Goal: Task Accomplishment & Management: Manage account settings

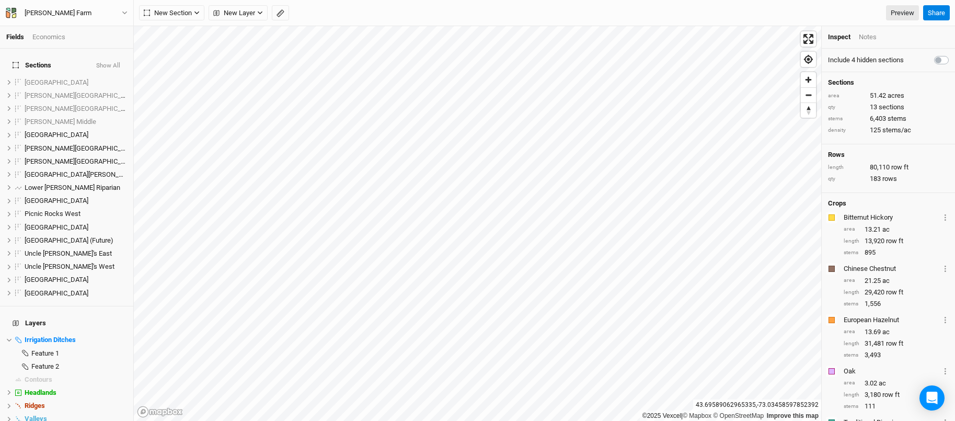
scroll to position [117, 0]
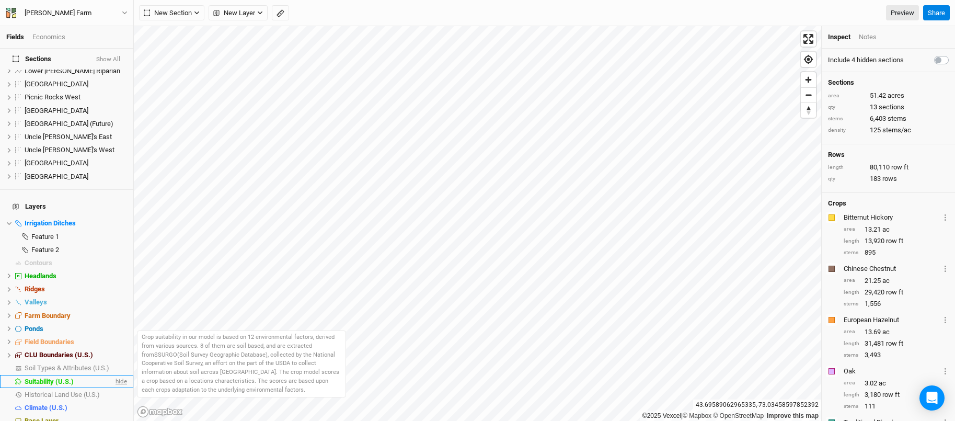
click at [123, 375] on span "hide" at bounding box center [120, 381] width 14 height 13
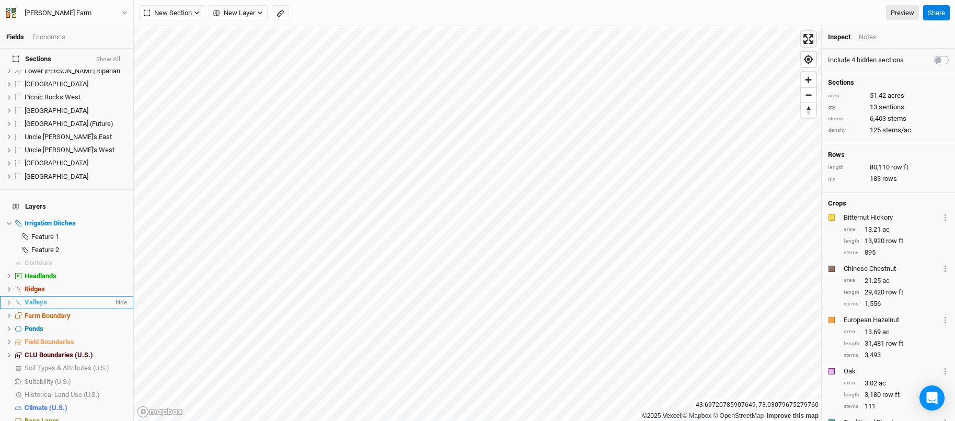
click at [38, 296] on li "Valleys hide" at bounding box center [66, 302] width 133 height 13
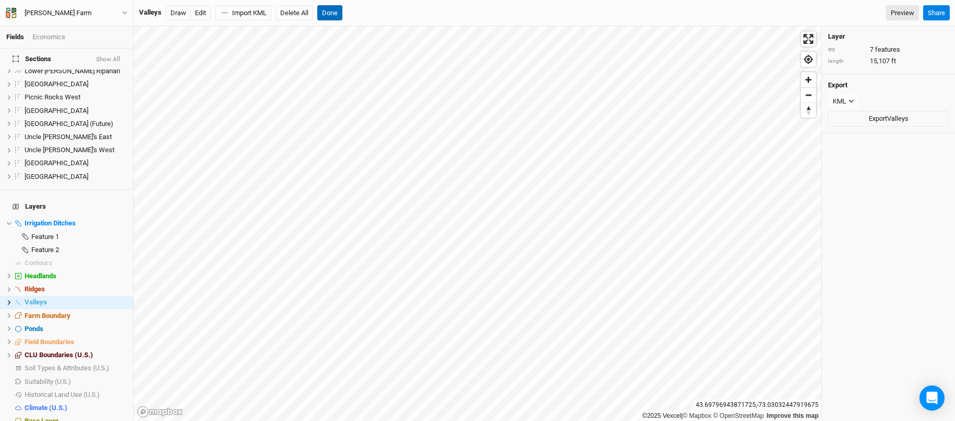
click at [330, 15] on button "Done" at bounding box center [329, 13] width 25 height 16
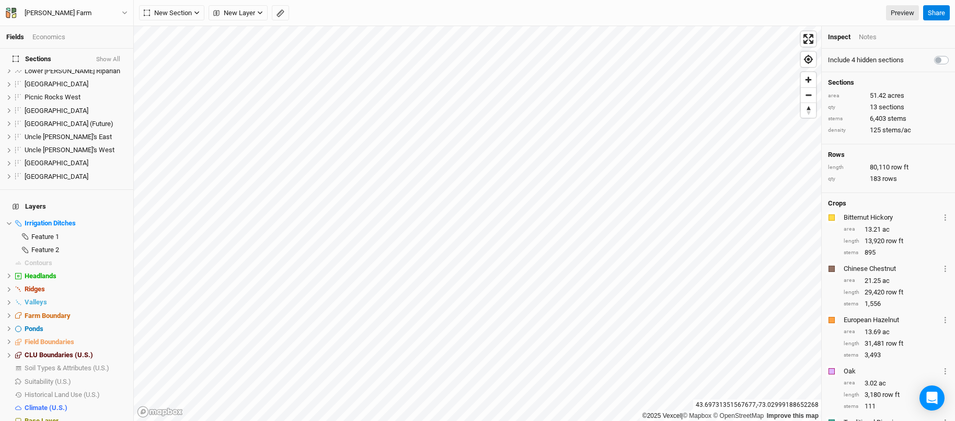
click at [522, 0] on html "Fields Economics Sections Show All [GEOGRAPHIC_DATA] show [PERSON_NAME][GEOGRAP…" at bounding box center [477, 210] width 955 height 421
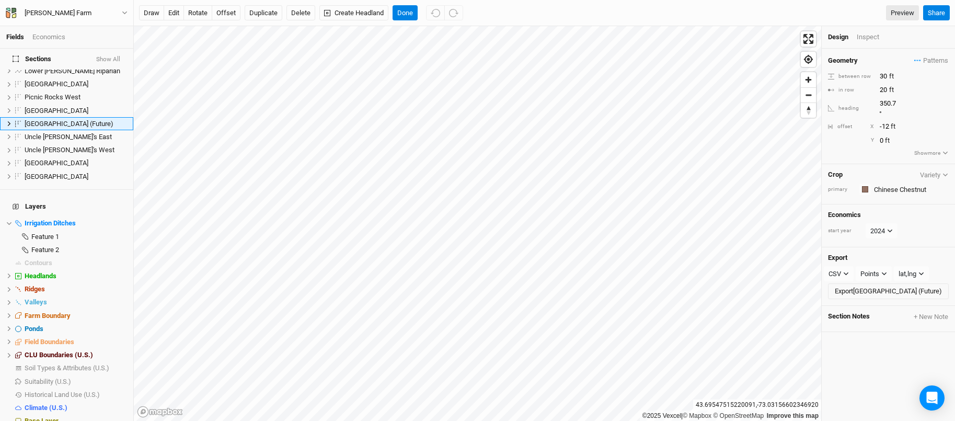
scroll to position [0, 0]
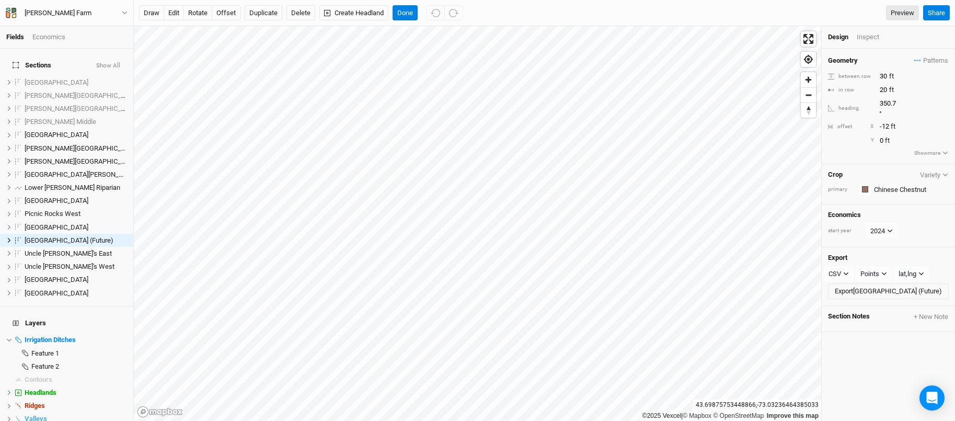
click at [173, 16] on button "edit" at bounding box center [174, 13] width 20 height 16
click at [401, 14] on button "Done" at bounding box center [405, 13] width 25 height 16
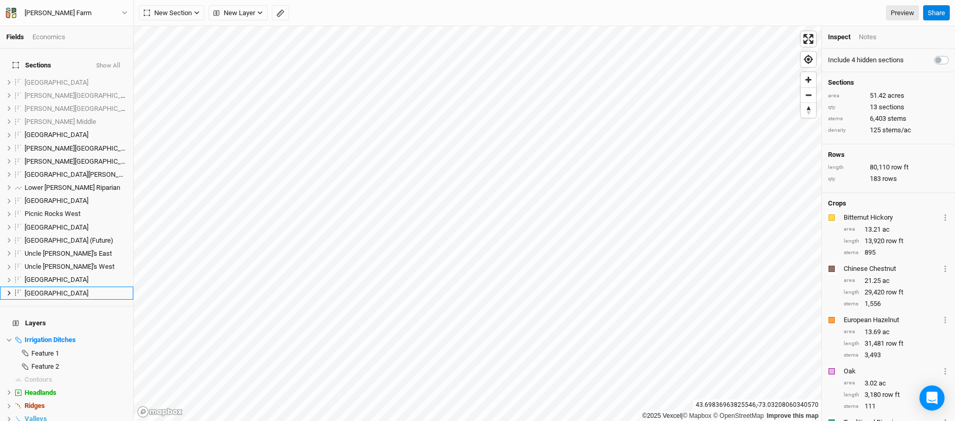
scroll to position [52, 0]
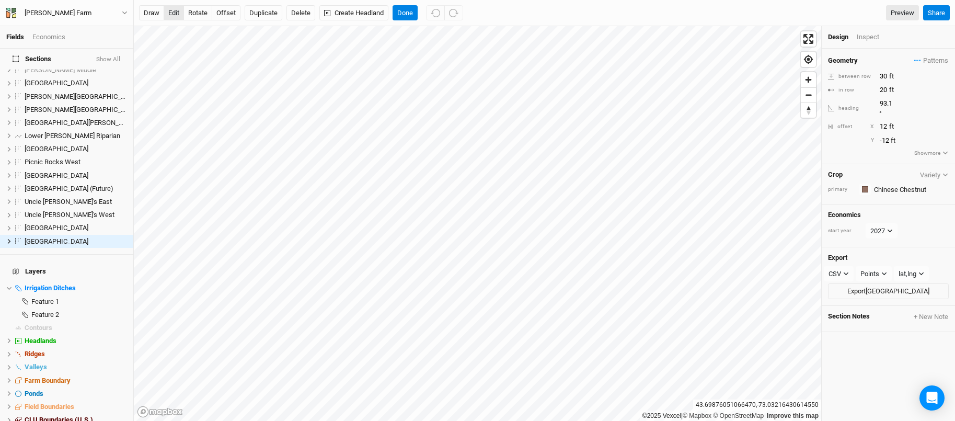
click at [176, 14] on button "edit" at bounding box center [174, 13] width 20 height 16
click at [404, 14] on button "Done" at bounding box center [405, 13] width 25 height 16
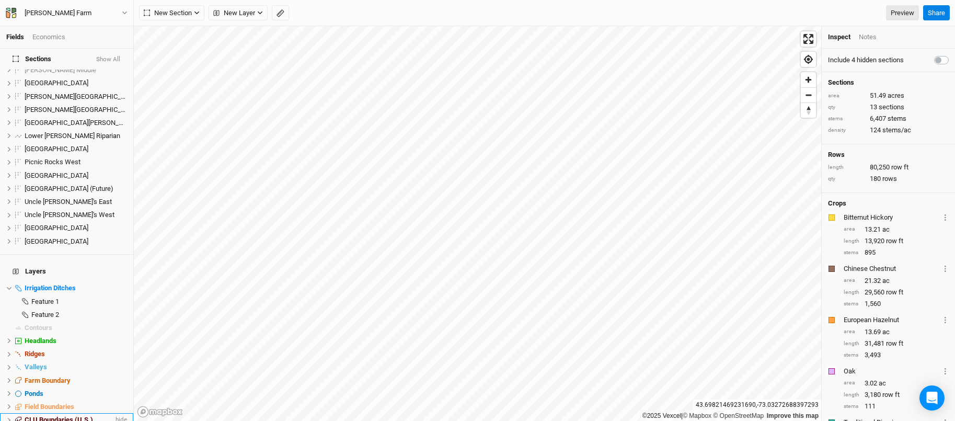
scroll to position [117, 0]
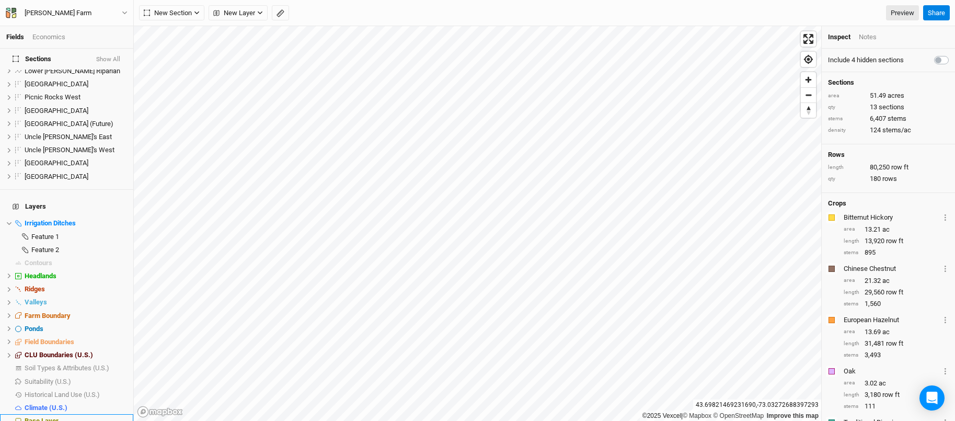
click at [47, 417] on span "Base Layer" at bounding box center [42, 421] width 34 height 8
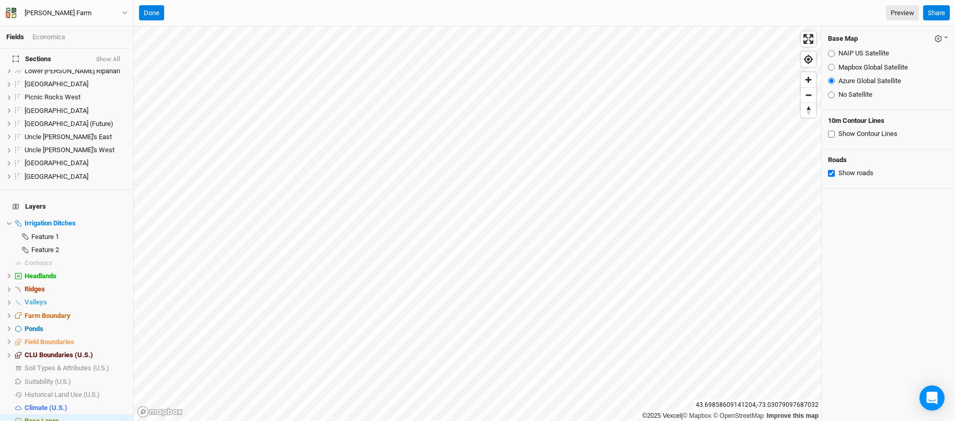
click at [830, 65] on input "Mapbox Global Satellite" at bounding box center [831, 67] width 7 height 7
radio input "true"
click at [831, 53] on input "NAIP US Satellite" at bounding box center [831, 53] width 7 height 7
radio input "true"
click at [830, 66] on input "Mapbox Global Satellite" at bounding box center [831, 67] width 7 height 7
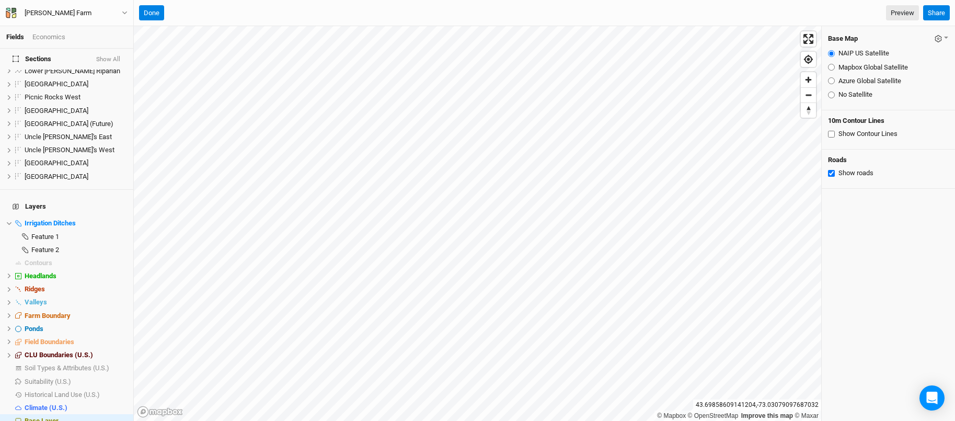
radio input "true"
click at [830, 81] on input "Azure Global Satellite" at bounding box center [831, 80] width 7 height 7
radio input "true"
click at [832, 93] on input "No Satellite" at bounding box center [831, 94] width 7 height 7
radio input "true"
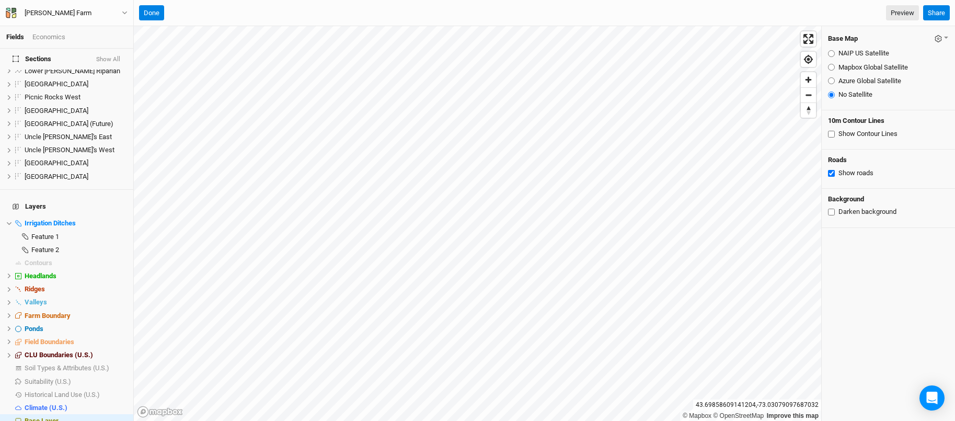
click at [830, 78] on input "Azure Global Satellite" at bounding box center [831, 80] width 7 height 7
radio input "true"
click at [831, 64] on input "Mapbox Global Satellite" at bounding box center [831, 67] width 7 height 7
radio input "true"
drag, startPoint x: 150, startPoint y: 12, endPoint x: 160, endPoint y: 23, distance: 15.2
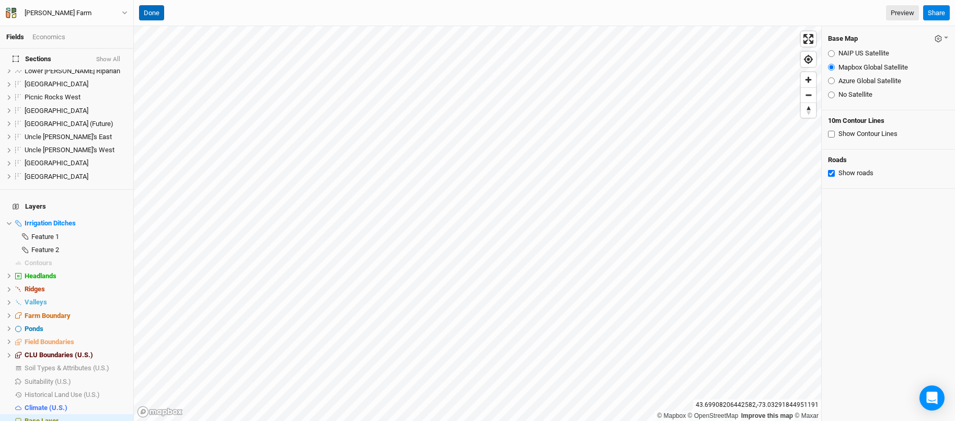
click at [150, 13] on button "Done" at bounding box center [151, 13] width 25 height 16
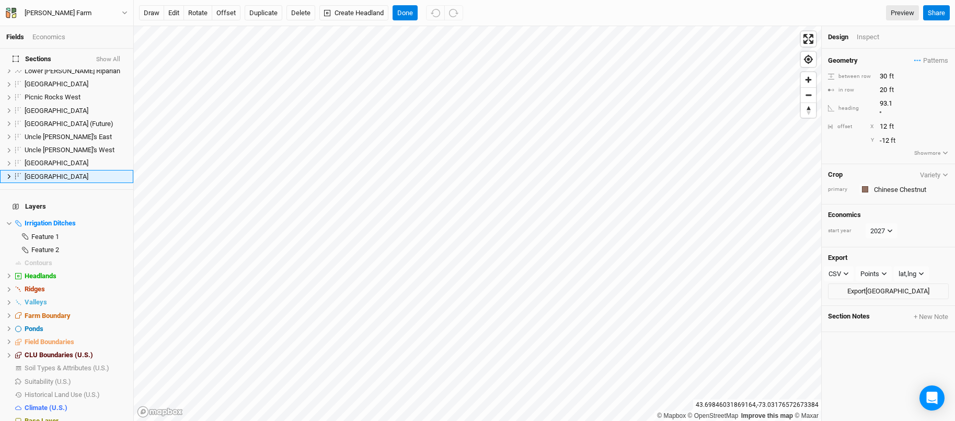
scroll to position [52, 0]
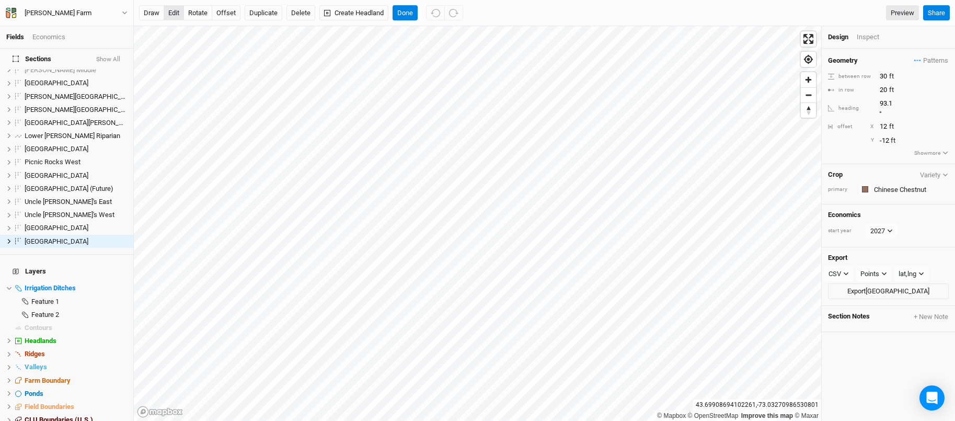
click at [176, 17] on button "edit" at bounding box center [174, 13] width 20 height 16
click at [404, 12] on button "Done" at bounding box center [405, 13] width 25 height 16
drag, startPoint x: 198, startPoint y: 14, endPoint x: 212, endPoint y: 18, distance: 14.2
click at [198, 14] on button "rotate" at bounding box center [197, 13] width 29 height 16
click at [877, 36] on div "Inspect" at bounding box center [875, 36] width 37 height 9
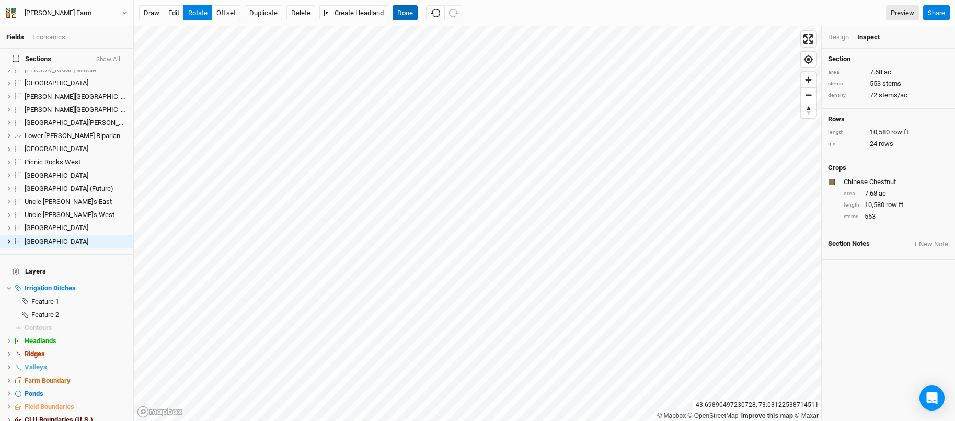
click at [407, 12] on button "Done" at bounding box center [405, 13] width 25 height 16
click at [404, 12] on button "Done" at bounding box center [405, 13] width 25 height 16
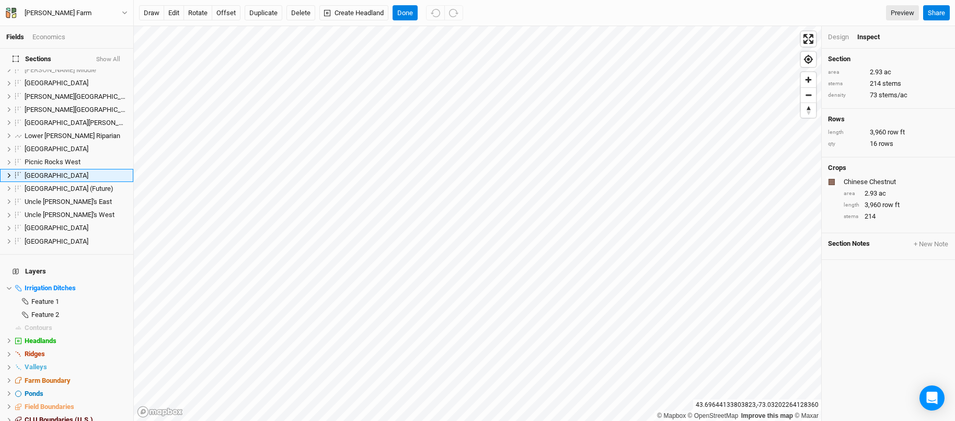
scroll to position [0, 0]
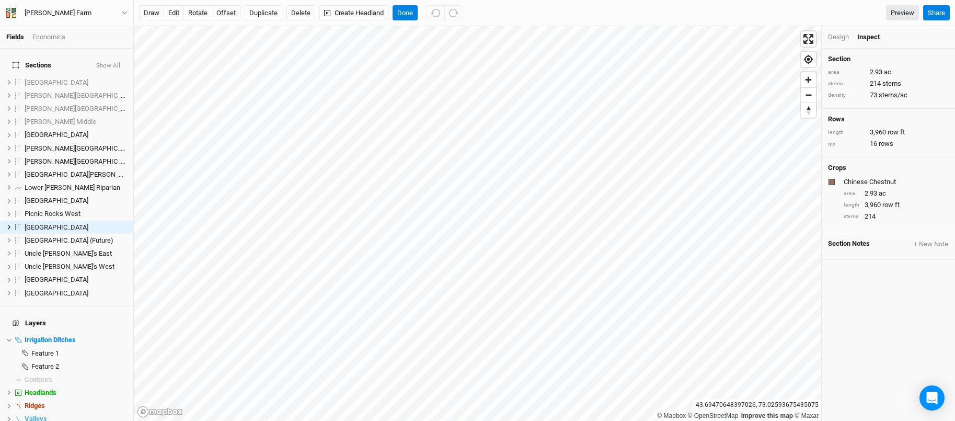
click at [518, 420] on html "Fields Economics Sections Show All [GEOGRAPHIC_DATA] show [PERSON_NAME][GEOGRAP…" at bounding box center [477, 210] width 955 height 421
click at [110, 76] on span "show" at bounding box center [111, 82] width 15 height 13
drag, startPoint x: 107, startPoint y: 91, endPoint x: 114, endPoint y: 98, distance: 9.6
click at [0, 0] on span "show" at bounding box center [0, 0] width 0 height 0
click at [114, 106] on span "show" at bounding box center [111, 108] width 15 height 13
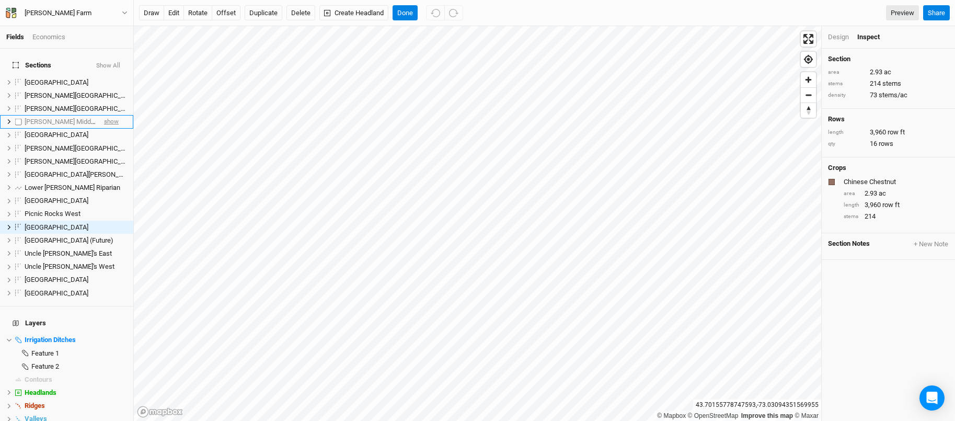
click at [110, 116] on span "show" at bounding box center [111, 122] width 15 height 13
click at [114, 117] on span "hide" at bounding box center [113, 122] width 12 height 13
